Goal: Task Accomplishment & Management: Manage account settings

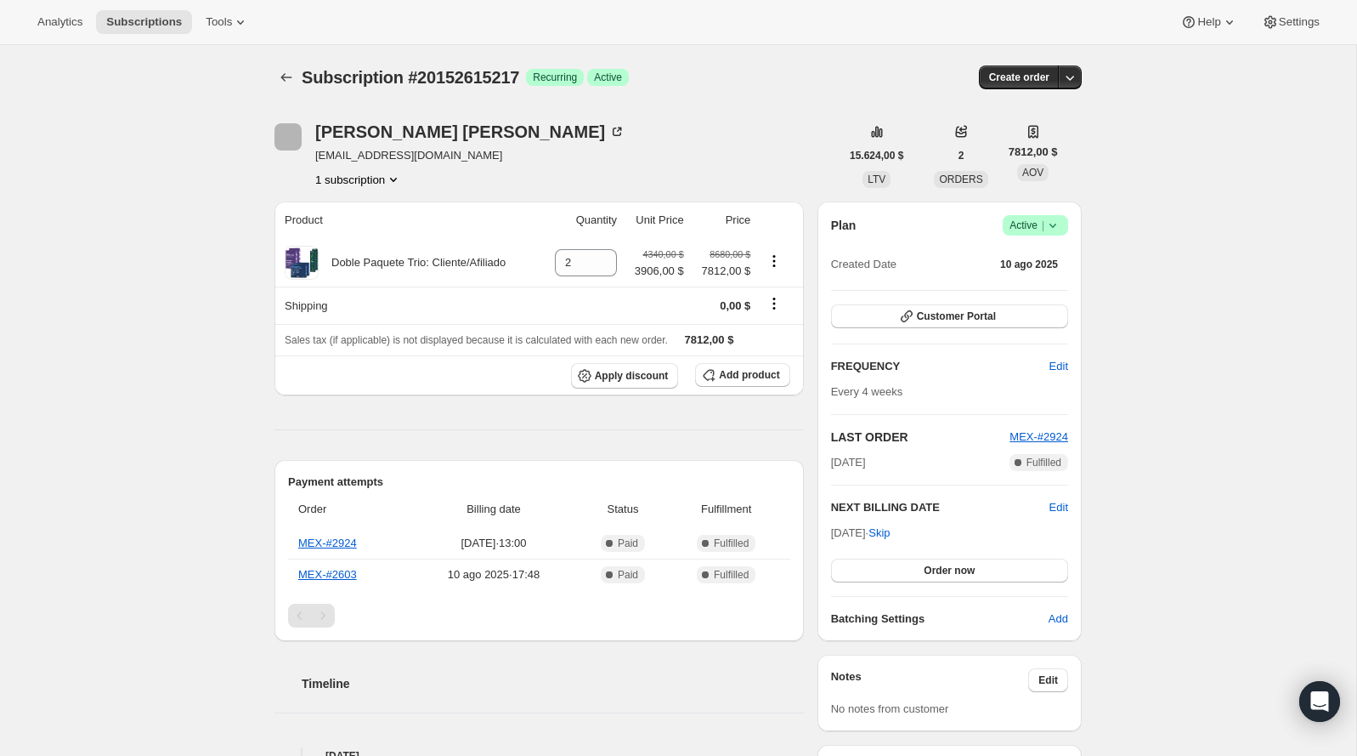
click at [382, 183] on button "1 subscription" at bounding box center [358, 179] width 87 height 17
click at [470, 151] on span "degotha@gmail.com" at bounding box center [470, 155] width 310 height 17
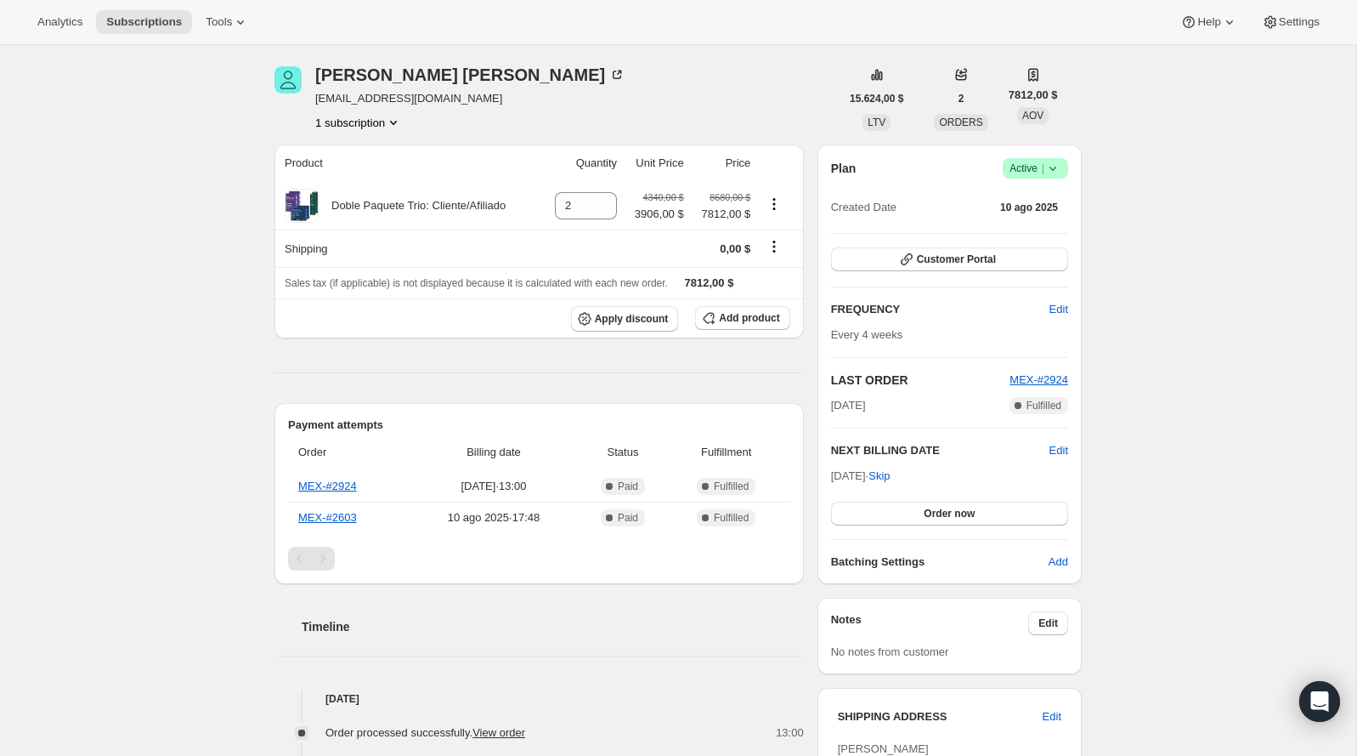
scroll to position [54, 0]
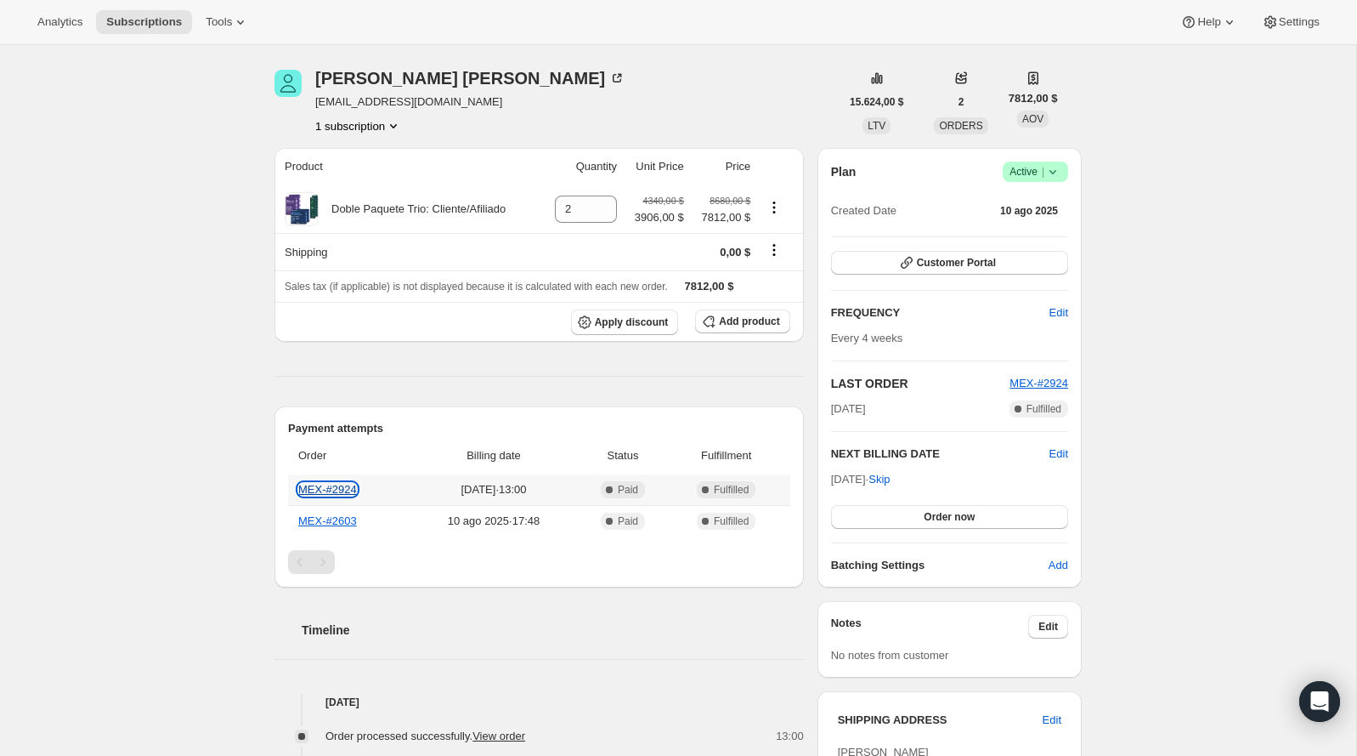
click at [336, 484] on link "MEX-#2924" at bounding box center [327, 489] width 59 height 13
click at [1052, 172] on icon at bounding box center [1053, 172] width 7 height 4
click at [1034, 195] on button "Pause subscription" at bounding box center [1030, 204] width 106 height 27
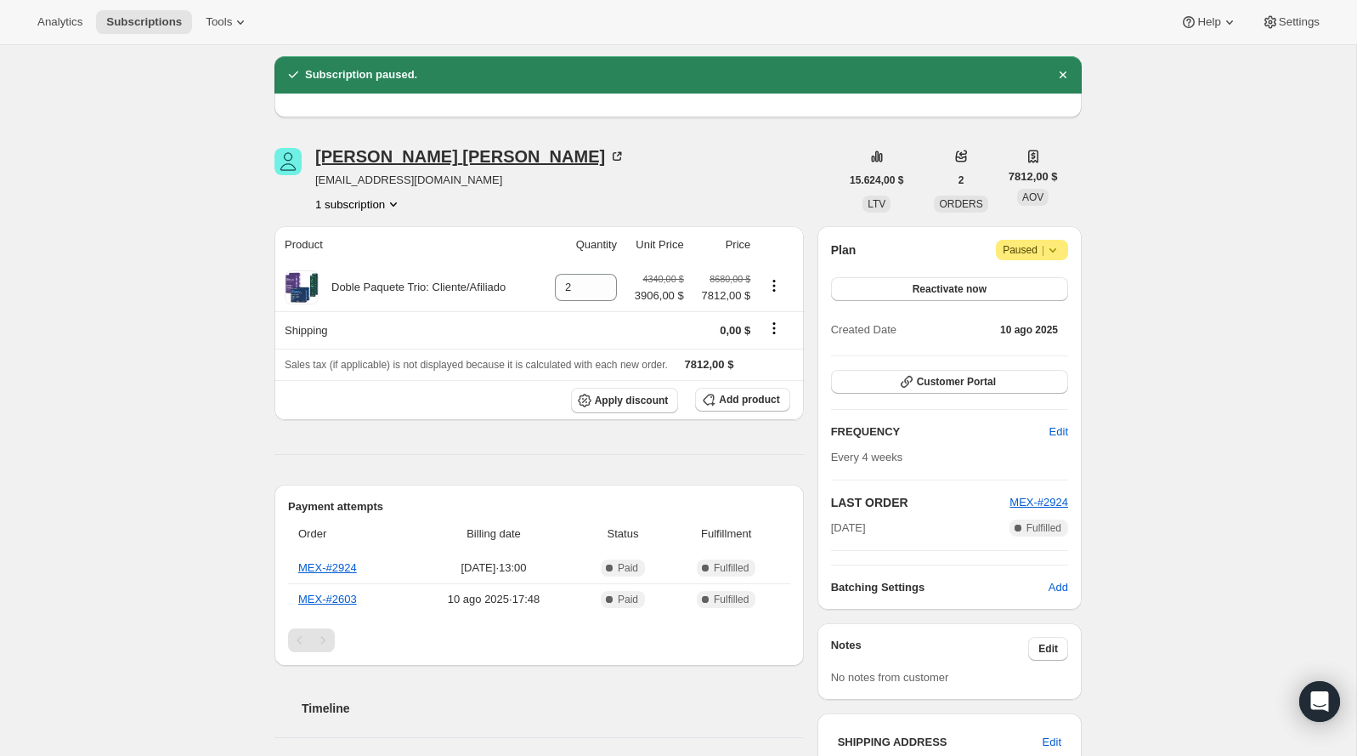
copy div "Mendoza"
click at [434, 151] on div "Martha Gregorio Mendoza" at bounding box center [470, 156] width 310 height 17
